Goal: Task Accomplishment & Management: Use online tool/utility

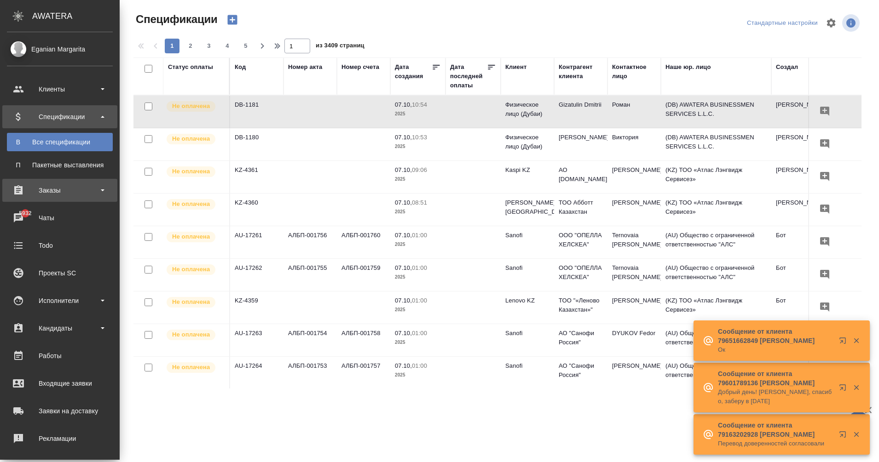
click at [73, 197] on div "Заказы" at bounding box center [59, 190] width 115 height 23
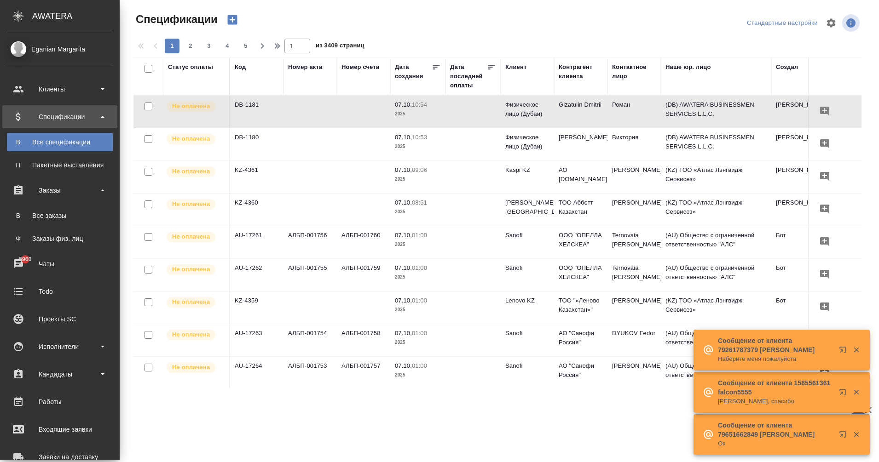
click at [71, 225] on ul "В Все заказы Ф Заказы физ. лиц" at bounding box center [60, 225] width 120 height 46
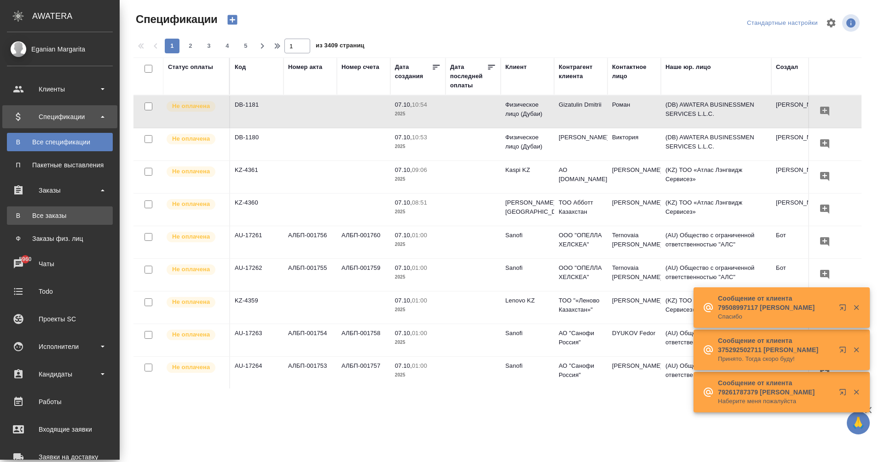
click at [70, 220] on link "В Все заказы" at bounding box center [60, 216] width 106 height 18
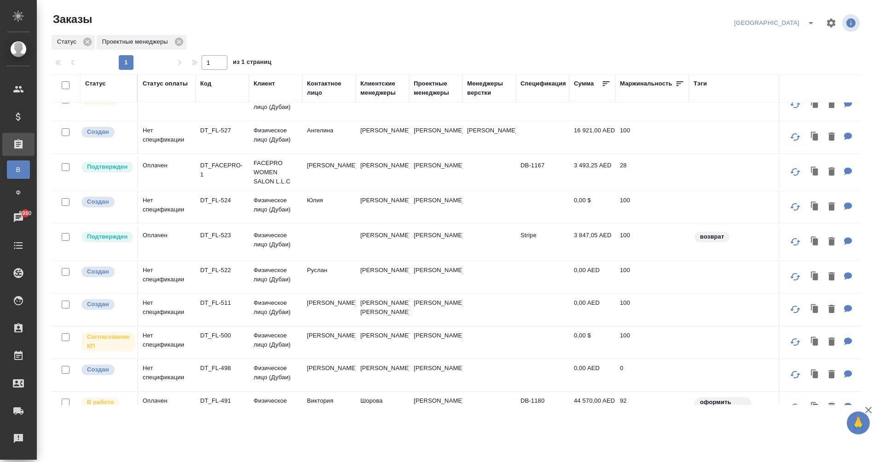
scroll to position [178, 0]
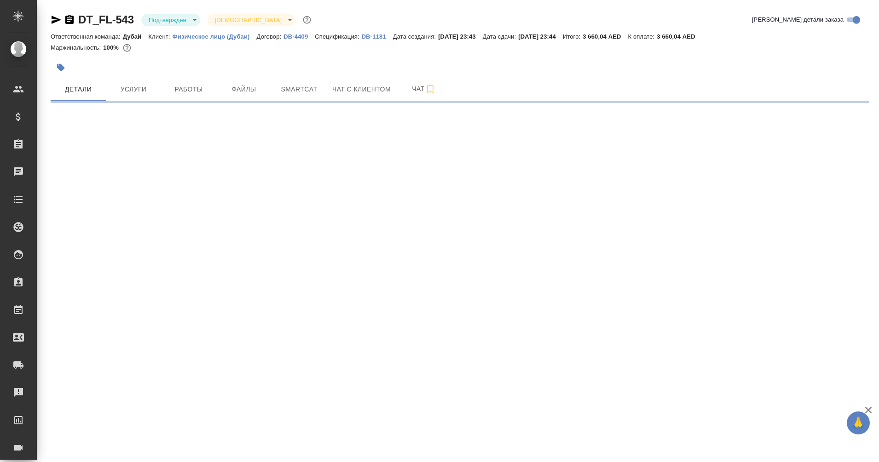
select select "RU"
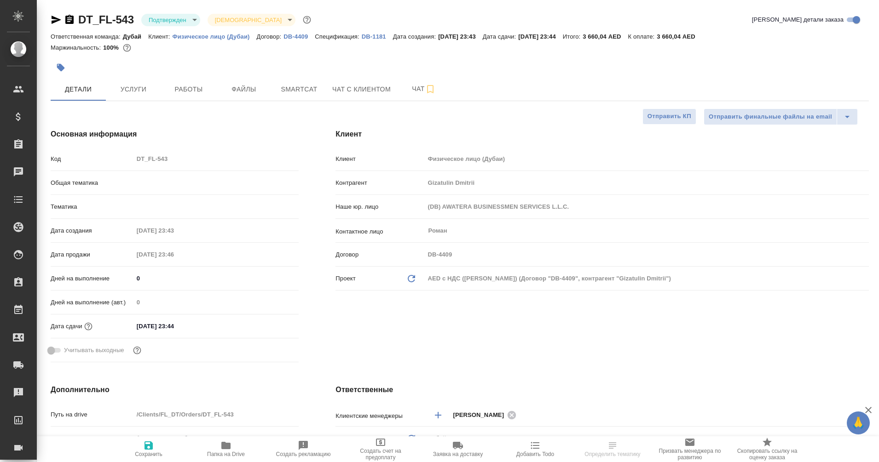
type textarea "x"
click at [147, 93] on span "Услуги" at bounding box center [133, 90] width 44 height 12
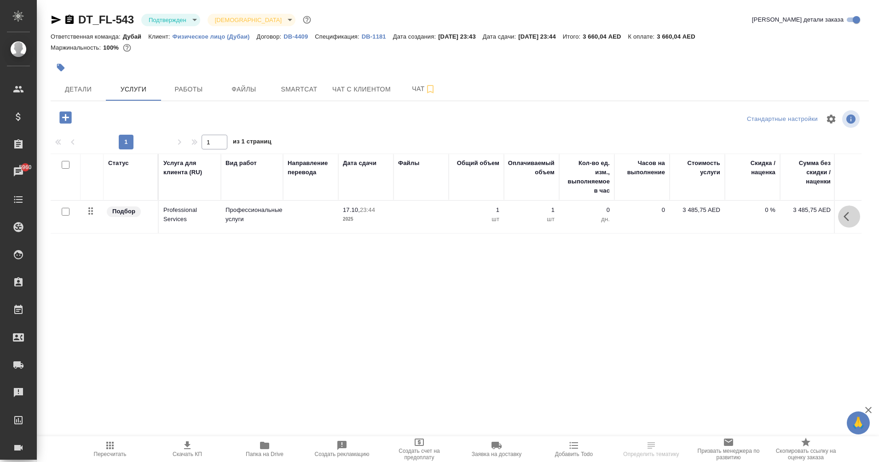
click at [844, 218] on icon "button" at bounding box center [848, 216] width 11 height 11
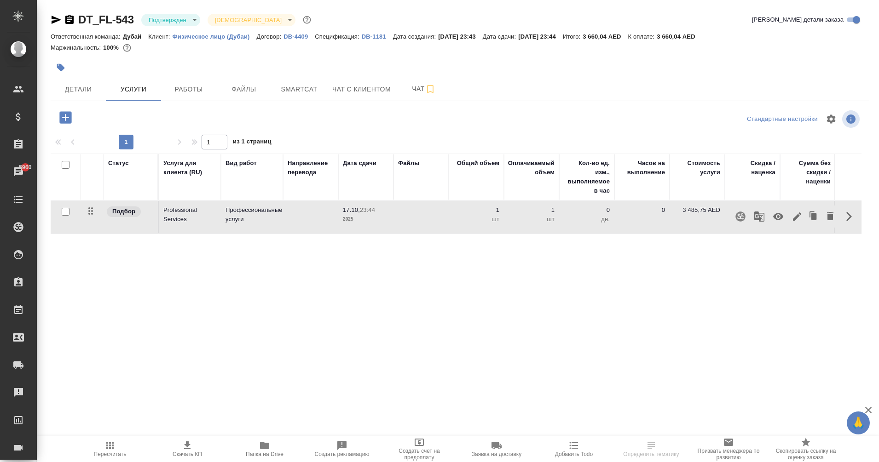
click at [795, 217] on icon "button" at bounding box center [796, 216] width 11 height 11
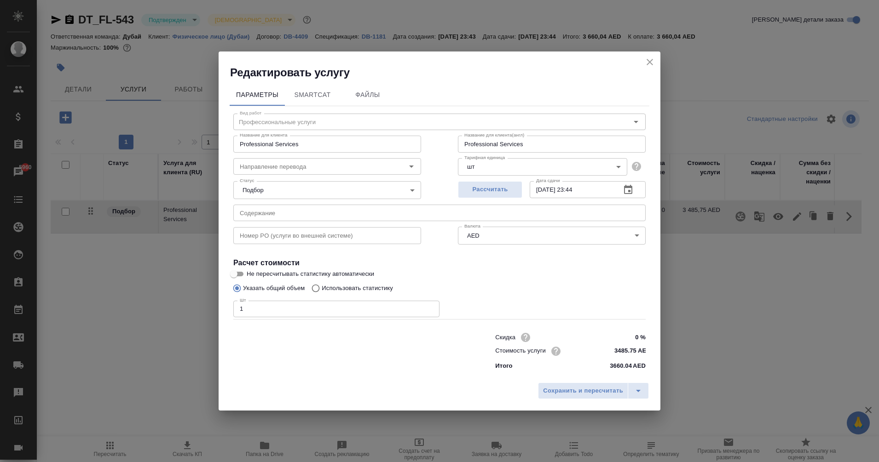
click at [635, 352] on input "3485.75 AED" at bounding box center [628, 351] width 35 height 13
type input "3485.71 AED"
click at [624, 386] on button "Сохранить и пересчитать" at bounding box center [583, 391] width 90 height 17
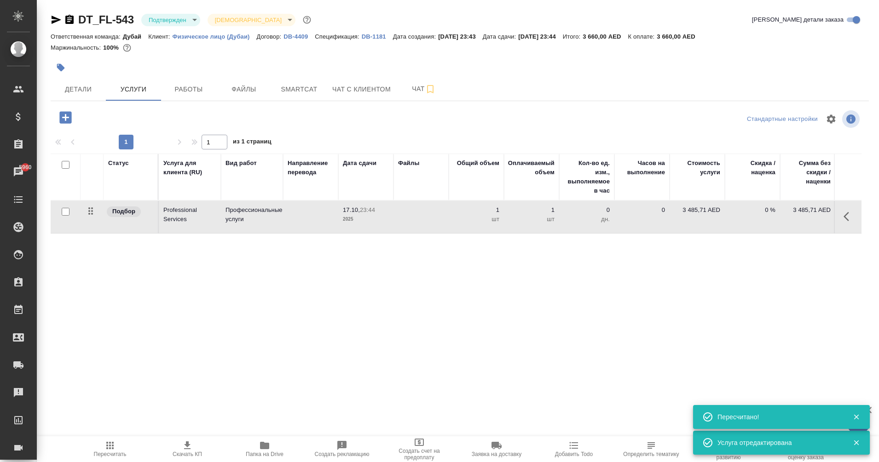
click at [118, 450] on span "Пересчитать" at bounding box center [110, 448] width 66 height 17
